Goal: Task Accomplishment & Management: Manage account settings

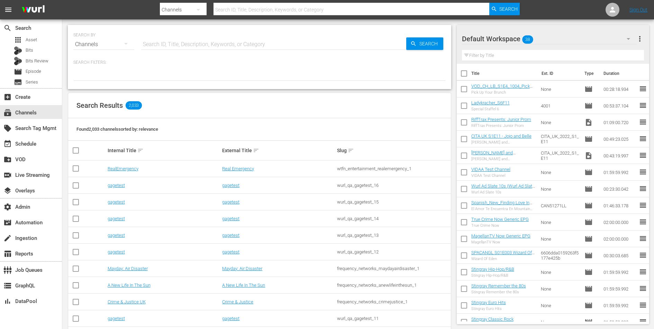
click at [224, 44] on input "text" at bounding box center [273, 44] width 265 height 17
type input "spark"
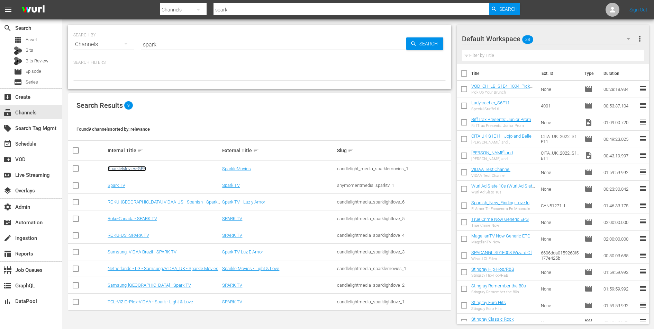
click at [134, 167] on link "SparkleMovies-GER" at bounding box center [127, 168] width 38 height 5
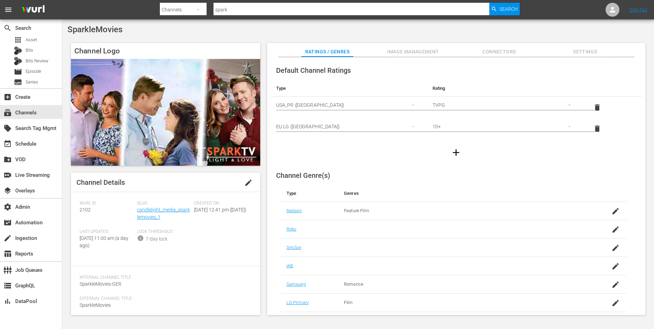
click at [408, 54] on span "Image Management" at bounding box center [413, 51] width 52 height 9
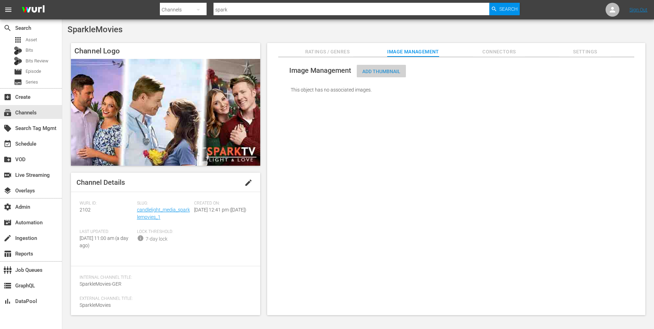
click at [384, 74] on div "Add Thumbnail" at bounding box center [381, 71] width 49 height 13
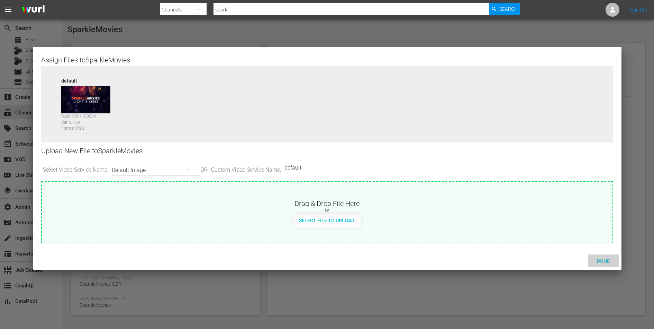
click at [601, 260] on span "Done" at bounding box center [604, 261] width 24 height 6
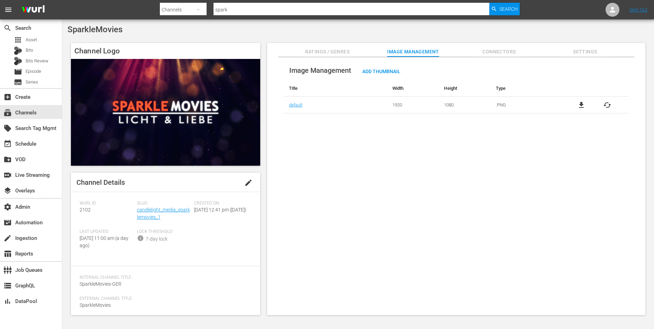
click at [495, 52] on span "Connectors" at bounding box center [499, 51] width 52 height 9
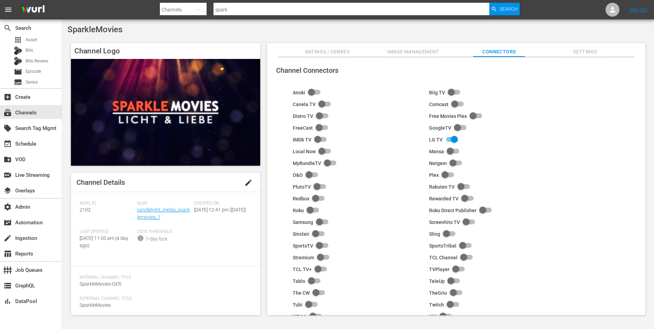
click at [320, 221] on input "checkbox" at bounding box center [320, 222] width 15 height 8
checkbox input "true"
click at [581, 51] on span "Settings" at bounding box center [585, 51] width 52 height 9
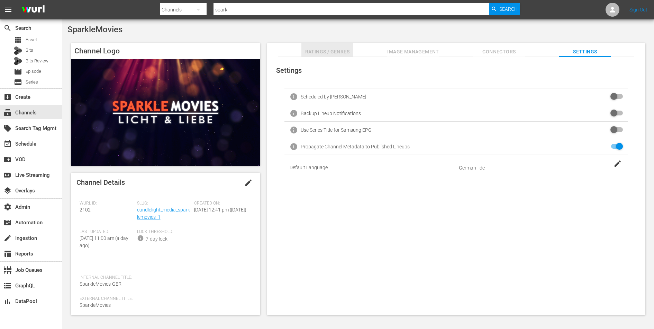
click at [334, 51] on span "Ratings / Genres" at bounding box center [328, 51] width 52 height 9
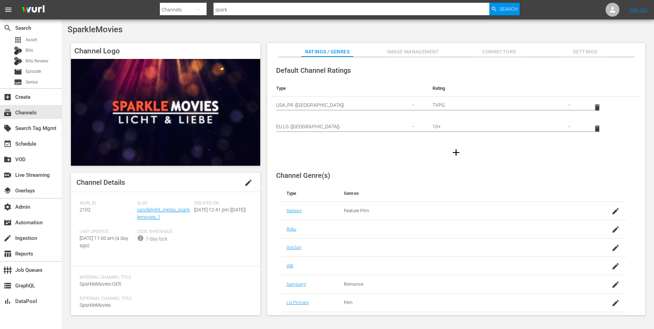
click at [454, 153] on icon "button" at bounding box center [456, 152] width 11 height 11
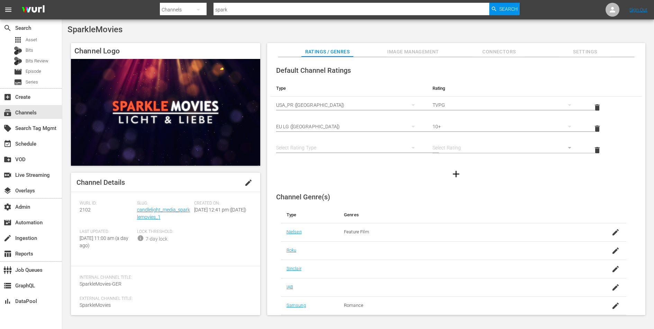
click at [350, 146] on div "simple table" at bounding box center [348, 147] width 145 height 19
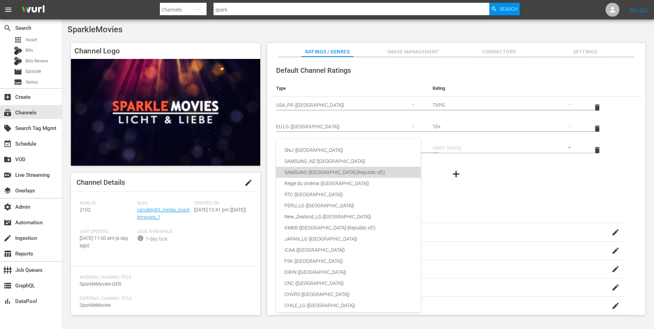
click at [335, 168] on div "SAMSUNG ([GEOGRAPHIC_DATA] (Republic of))" at bounding box center [364, 172] width 159 height 11
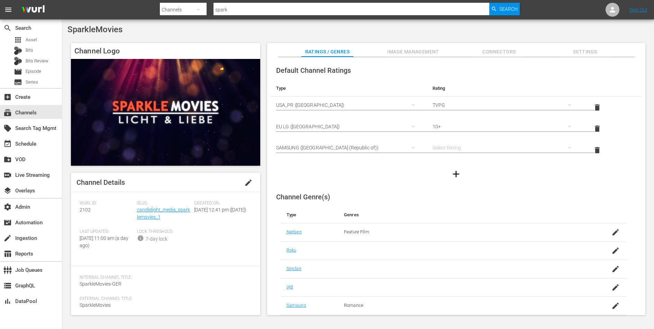
click at [465, 149] on div "simple table" at bounding box center [505, 147] width 145 height 19
click at [448, 184] on div "6" at bounding box center [504, 183] width 128 height 11
click at [408, 46] on button "Image Management" at bounding box center [413, 50] width 52 height 14
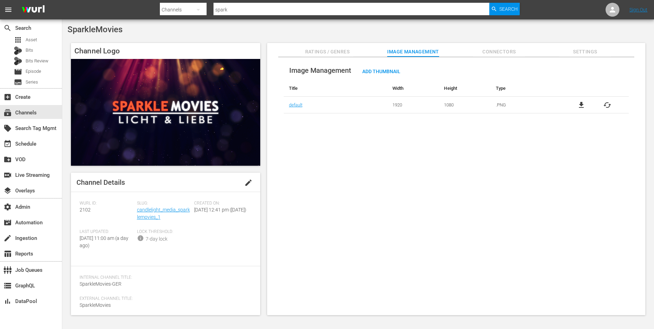
click at [502, 52] on span "Connectors" at bounding box center [499, 51] width 52 height 9
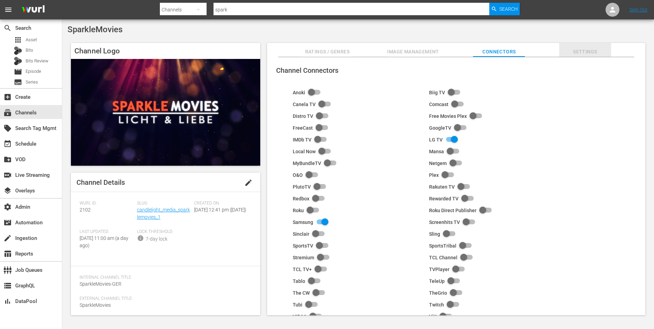
click at [588, 52] on span "Settings" at bounding box center [585, 51] width 52 height 9
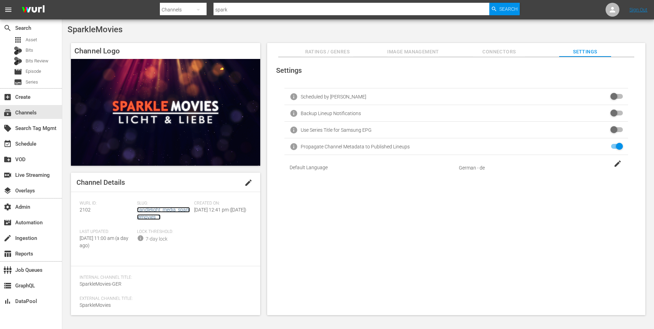
click at [149, 215] on link "candlelight_media_sparklemovies_1" at bounding box center [163, 213] width 53 height 13
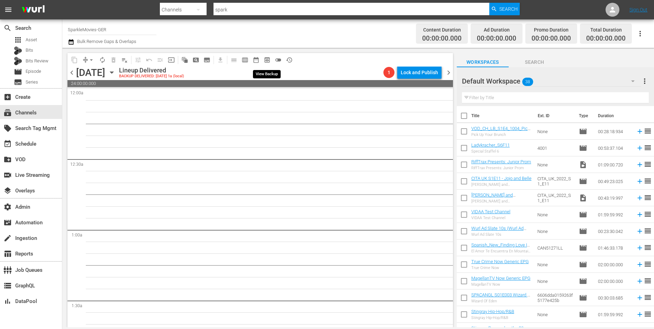
click at [268, 59] on span "preview_outlined" at bounding box center [267, 59] width 7 height 7
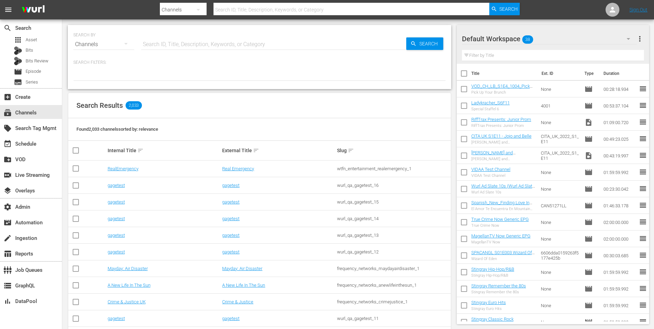
click at [234, 42] on input "text" at bounding box center [273, 44] width 265 height 17
type input "sparkle"
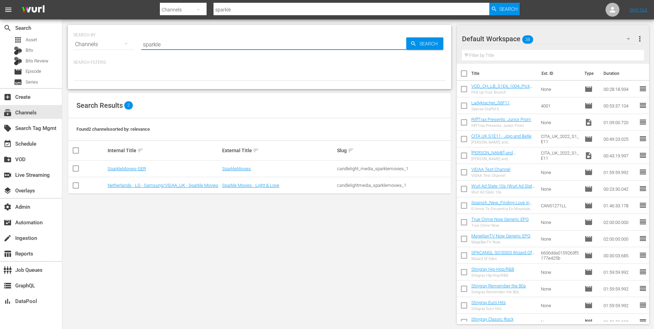
click at [343, 166] on div "candlelight_media_sparklemovies_1" at bounding box center [393, 168] width 113 height 5
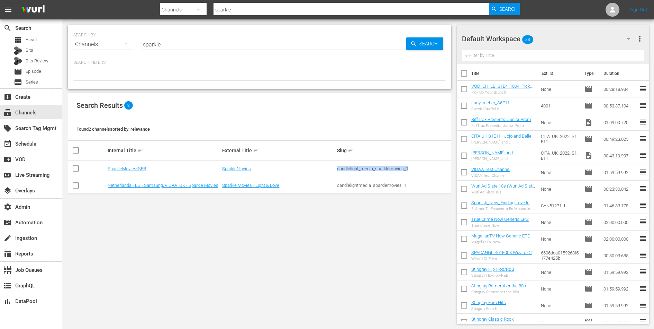
click at [343, 166] on div "candlelight_media_sparklemovies_1" at bounding box center [393, 168] width 113 height 5
copy div "candlelight_media_sparklemovies_1"
click at [247, 167] on link "SparkleMovies" at bounding box center [236, 168] width 29 height 5
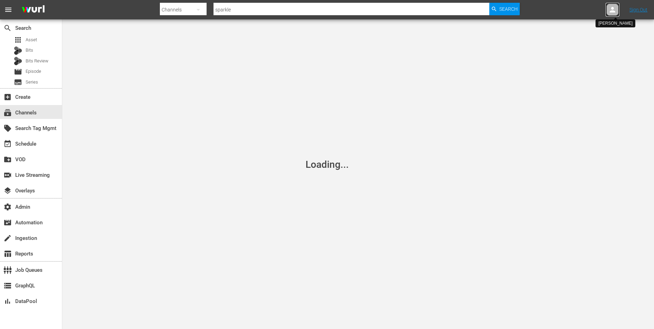
click at [615, 7] on icon at bounding box center [613, 10] width 8 height 8
click at [615, 7] on input "text" at bounding box center [594, 10] width 89 height 17
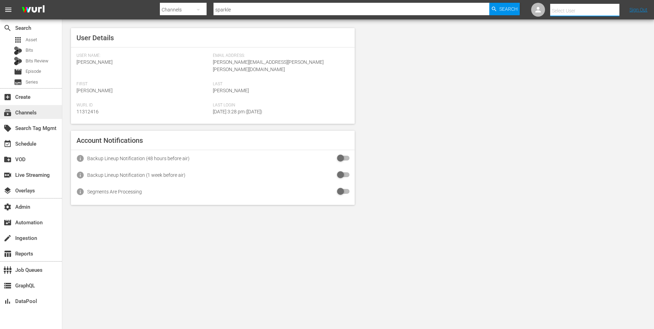
click at [29, 111] on div "subscriptions Channels" at bounding box center [19, 111] width 39 height 6
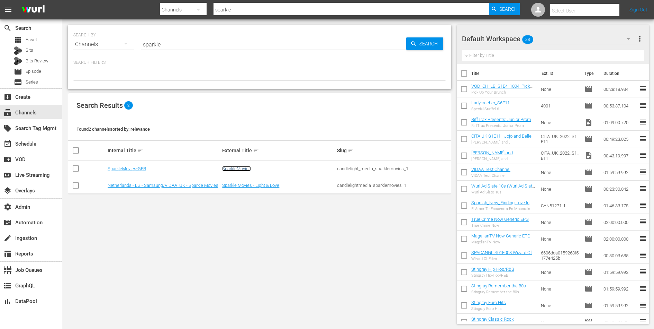
click at [236, 167] on link "SparkleMovies" at bounding box center [236, 168] width 29 height 5
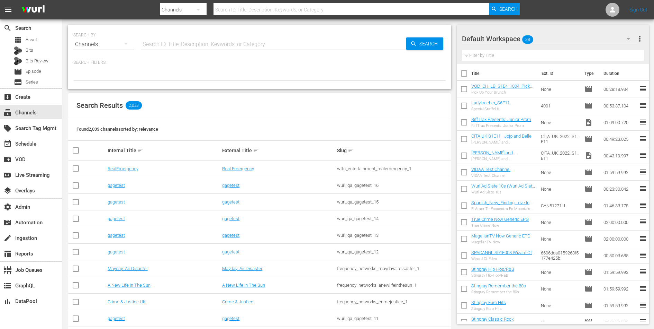
click at [214, 48] on input "text" at bounding box center [273, 44] width 265 height 17
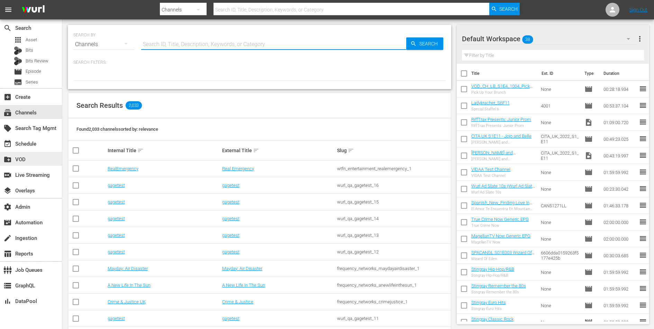
click at [26, 154] on div "create_new_folder VOD" at bounding box center [31, 159] width 62 height 14
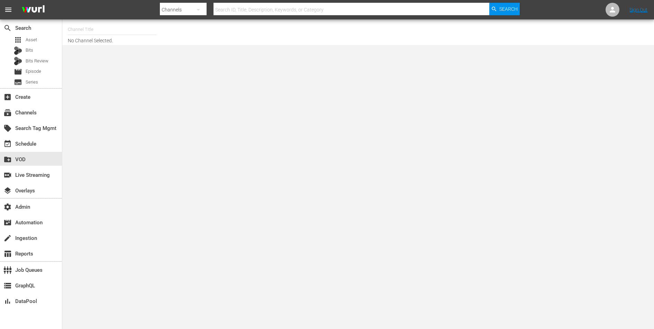
click at [132, 31] on input "text" at bounding box center [112, 29] width 89 height 17
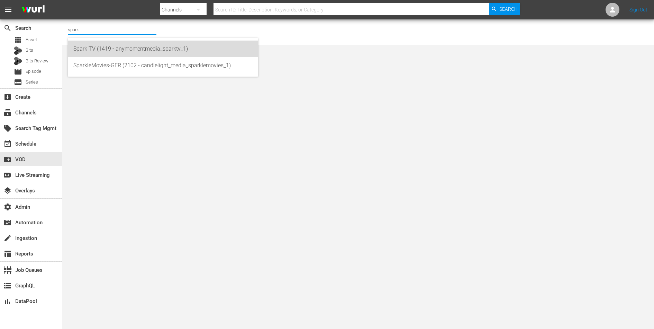
click at [134, 48] on div "Spark TV (1419 - anymomentmedia_sparktv_1)" at bounding box center [162, 49] width 179 height 17
type input "Spark TV (1419 - anymomentmedia_sparktv_1)"
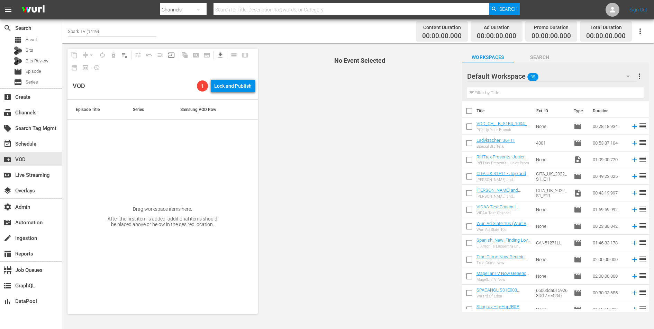
click at [120, 33] on input "Spark TV (1419)" at bounding box center [112, 31] width 89 height 17
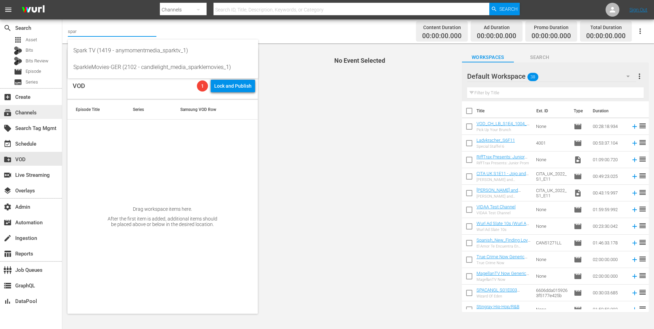
type input "spar"
click at [25, 115] on div "subscriptions Channels" at bounding box center [19, 111] width 39 height 6
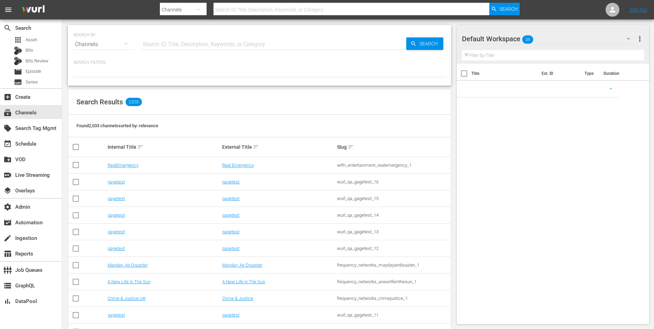
click at [166, 49] on input "text" at bounding box center [273, 44] width 265 height 17
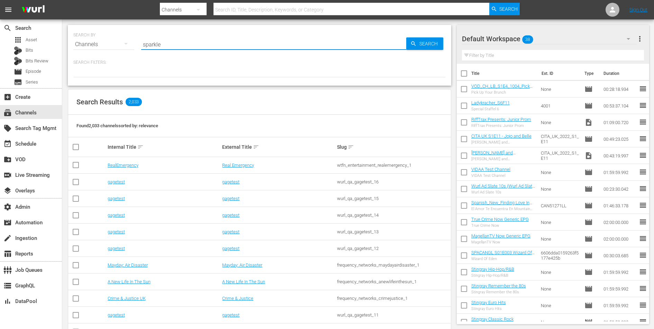
type input "sparkle"
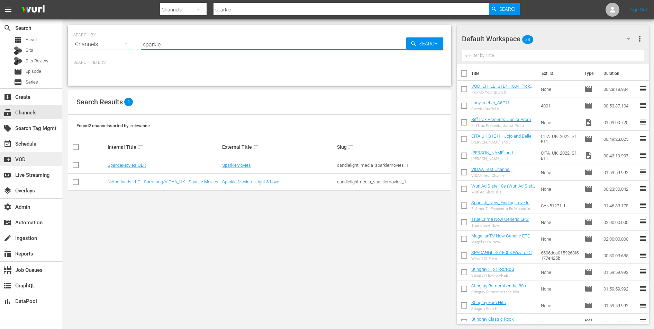
click at [43, 156] on div "create_new_folder VOD" at bounding box center [31, 159] width 62 height 14
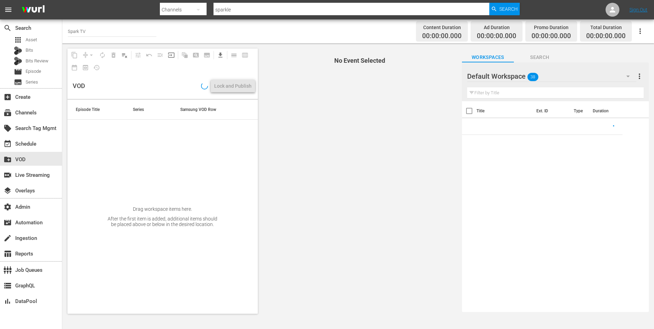
click at [102, 31] on input "Spark TV" at bounding box center [112, 31] width 89 height 17
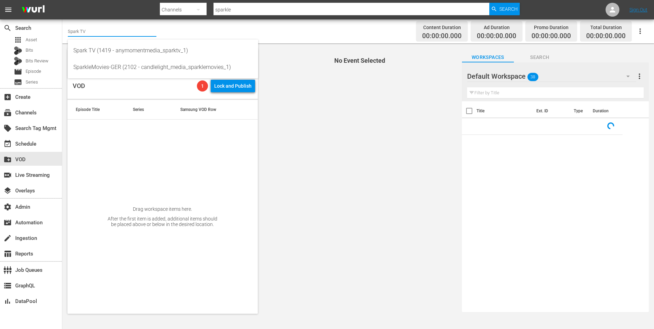
click at [102, 31] on input "Spark TV" at bounding box center [112, 31] width 89 height 17
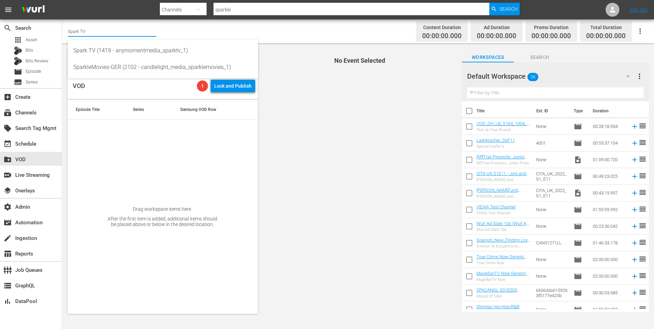
click at [102, 31] on input "Spark TV" at bounding box center [112, 31] width 89 height 17
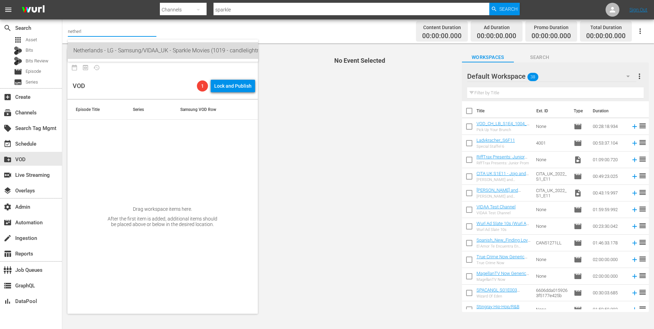
click at [124, 49] on div "Netherlands - LG - Samsung/VIDAA_UK - Sparkle Movies (1019 - candlelightmedia_s…" at bounding box center [162, 50] width 179 height 17
type input "Netherlands - LG - Samsung/VIDAA_UK - Sparkle Movies (1019 - candlelightmedia_s…"
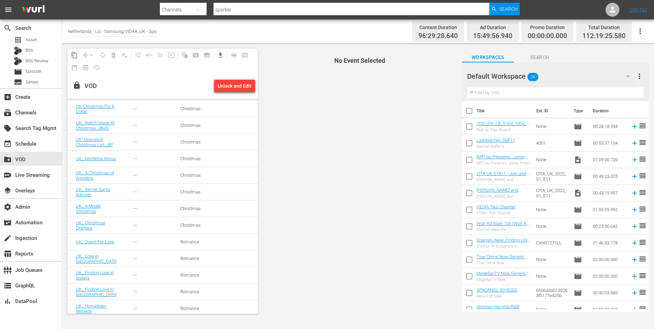
scroll to position [886, 0]
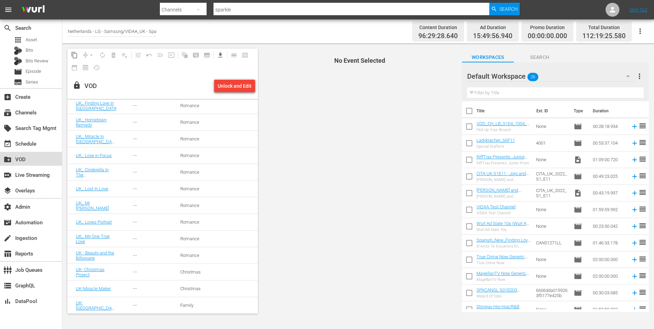
click at [35, 161] on div "create_new_folder VOD" at bounding box center [19, 158] width 39 height 6
click at [112, 33] on input "Netherlands - LG - Samsung/VIDAA_UK - Sparkle Movies (1019)" at bounding box center [112, 31] width 89 height 17
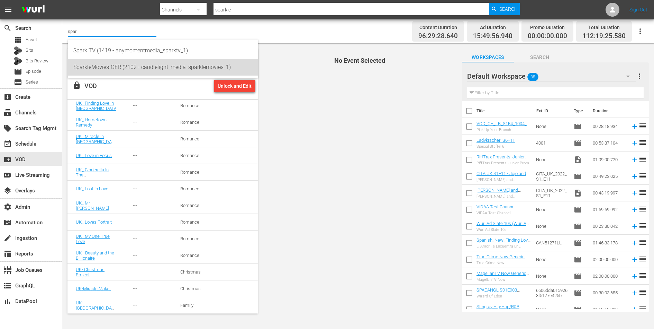
click at [116, 62] on div "SparkleMovies-GER (2102 - candlelight_media_sparklemovies_1)" at bounding box center [162, 67] width 179 height 17
type input "SparkleMovies-GER (2102 - candlelight_media_sparklemovies_1)"
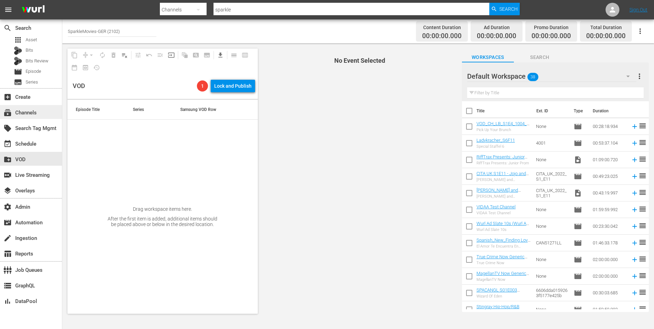
click at [28, 115] on div "subscriptions Channels" at bounding box center [19, 111] width 39 height 6
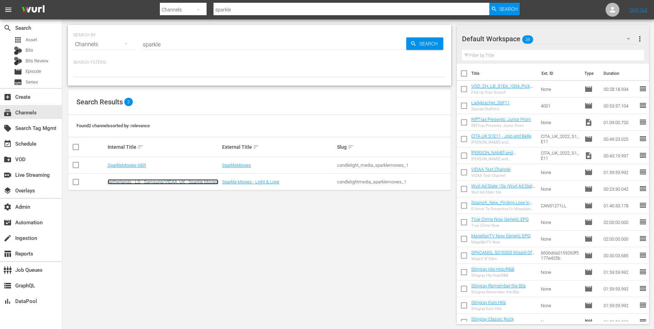
click at [120, 179] on link "Netherlands - LG - Samsung/VIDAA_UK - Sparkle Movies" at bounding box center [163, 181] width 111 height 5
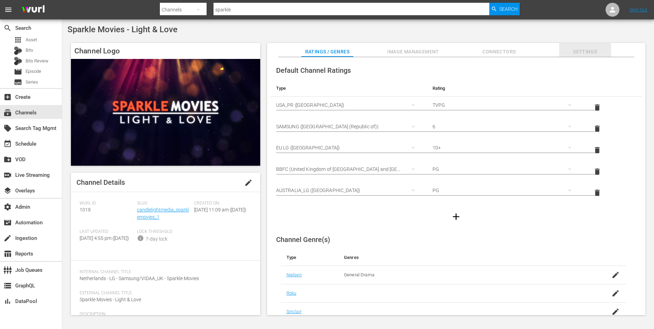
click at [588, 52] on span "Settings" at bounding box center [585, 51] width 52 height 9
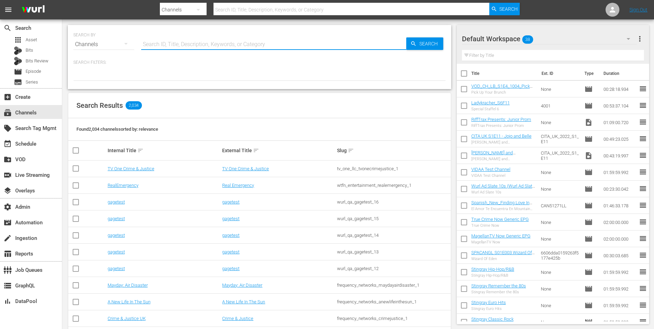
click at [218, 42] on input "text" at bounding box center [273, 44] width 265 height 17
paste input "spt_sonykal_1"
type input "spt_sonykal_1"
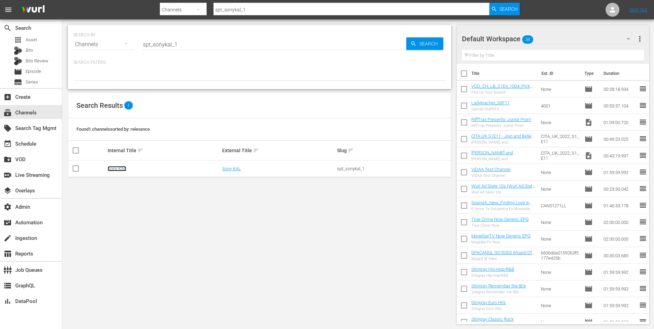
click at [114, 166] on link "Sony KAL" at bounding box center [117, 168] width 19 height 5
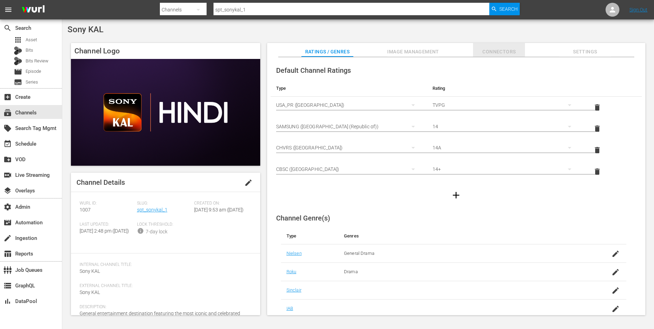
click at [493, 51] on span "Connectors" at bounding box center [499, 51] width 52 height 9
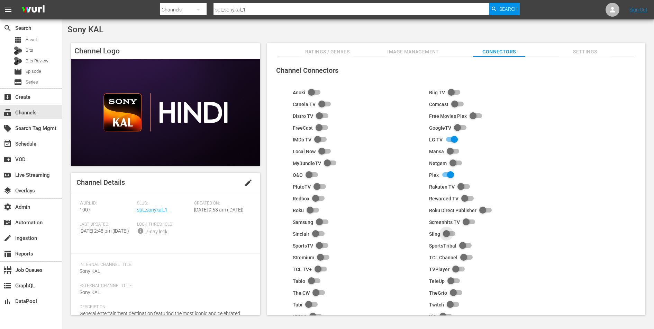
click at [446, 233] on input "checkbox" at bounding box center [447, 234] width 15 height 8
checkbox input "true"
drag, startPoint x: 170, startPoint y: 210, endPoint x: 137, endPoint y: 211, distance: 33.2
click at [137, 211] on div "Slug: spt_sonykal_1" at bounding box center [165, 210] width 57 height 21
copy link "spt_sonykal_1"
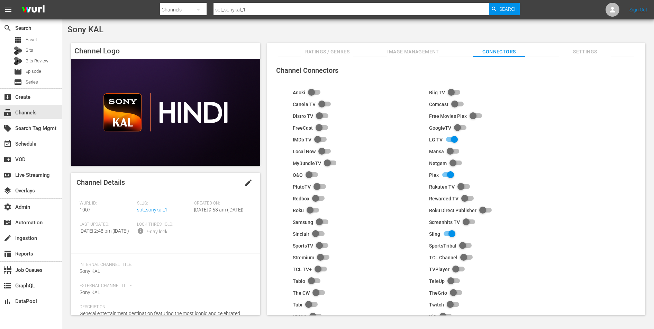
click at [234, 259] on div "Channel Details edit Wurl ID: 1007 Slug: spt_sonykal_1 Created On: Mon October …" at bounding box center [165, 243] width 189 height 142
